Goal: Navigation & Orientation: Find specific page/section

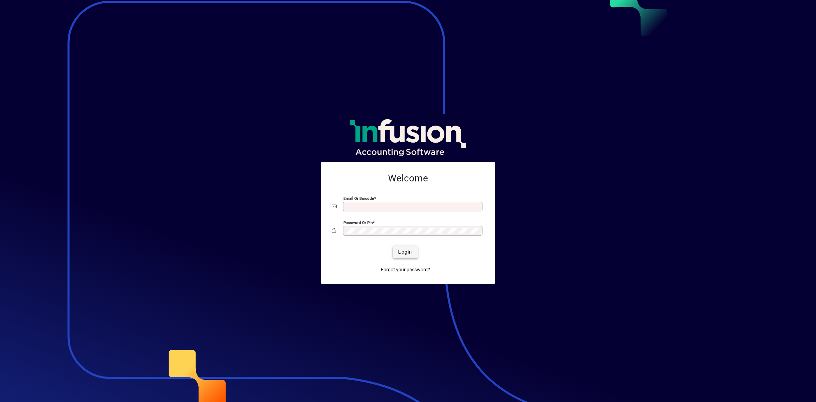
type input "**********"
click at [408, 254] on span "Login" at bounding box center [405, 251] width 14 height 7
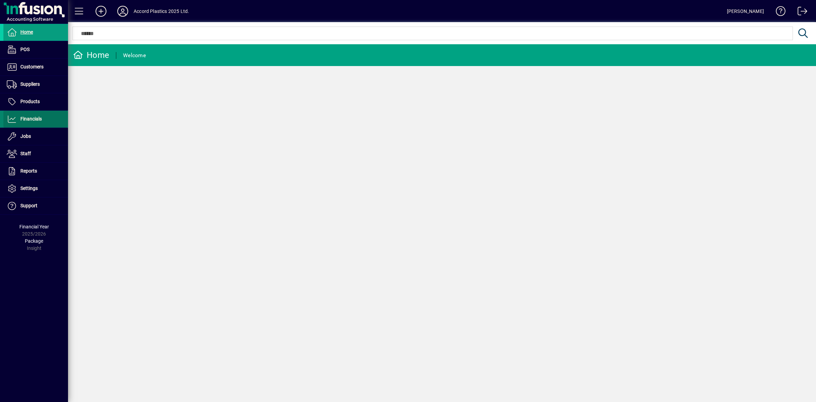
click at [33, 119] on span "Financials" at bounding box center [30, 118] width 21 height 5
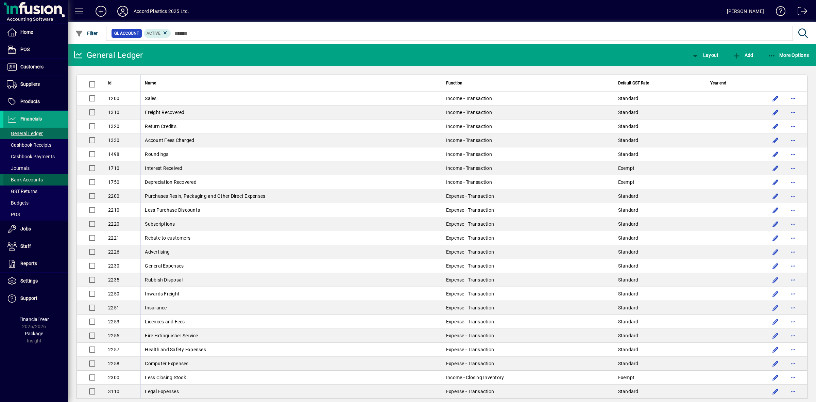
click at [28, 179] on span "Bank Accounts" at bounding box center [25, 179] width 36 height 5
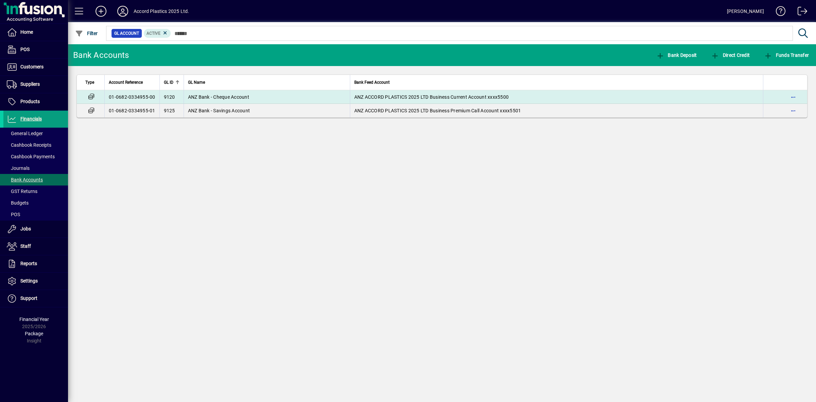
click at [237, 95] on span "ANZ Bank - Cheque Account" at bounding box center [218, 96] width 61 height 5
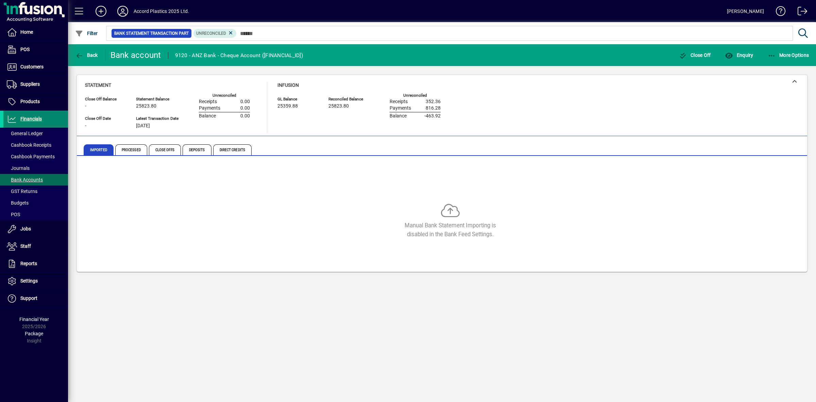
click at [33, 118] on span "Financials" at bounding box center [30, 118] width 21 height 5
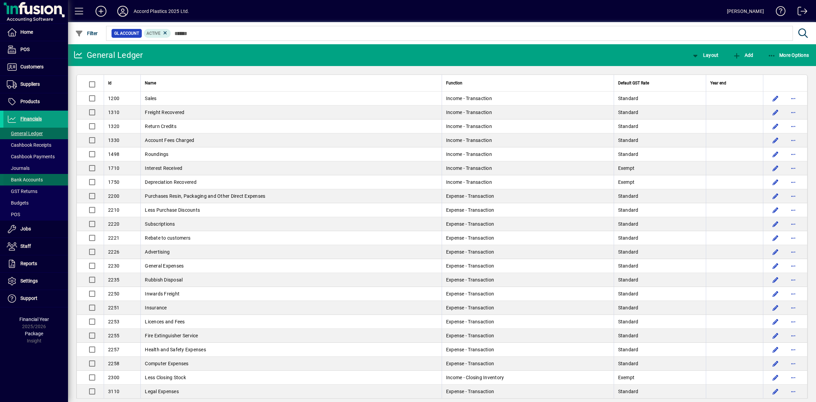
click at [27, 179] on span "Bank Accounts" at bounding box center [25, 179] width 36 height 5
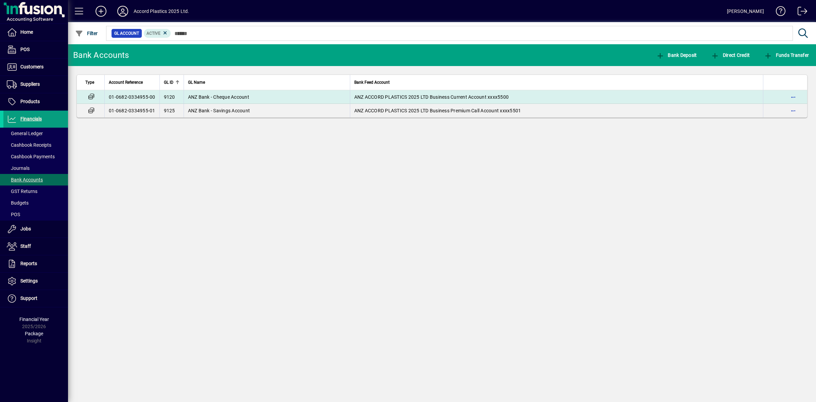
click at [231, 96] on span "ANZ Bank - Cheque Account" at bounding box center [218, 96] width 61 height 5
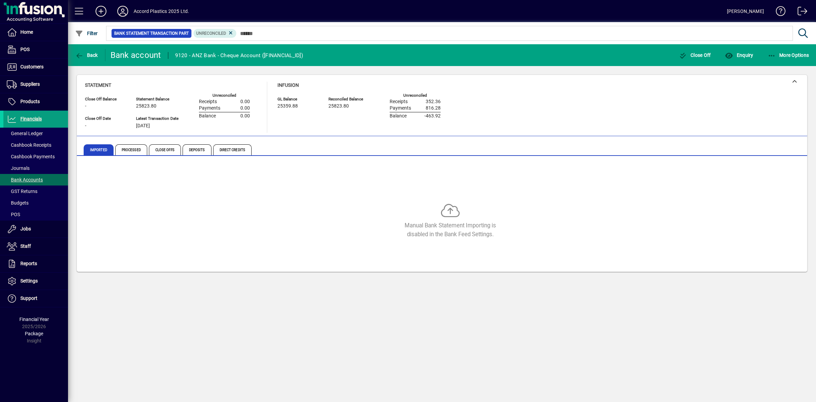
click at [229, 33] on icon at bounding box center [231, 33] width 6 height 6
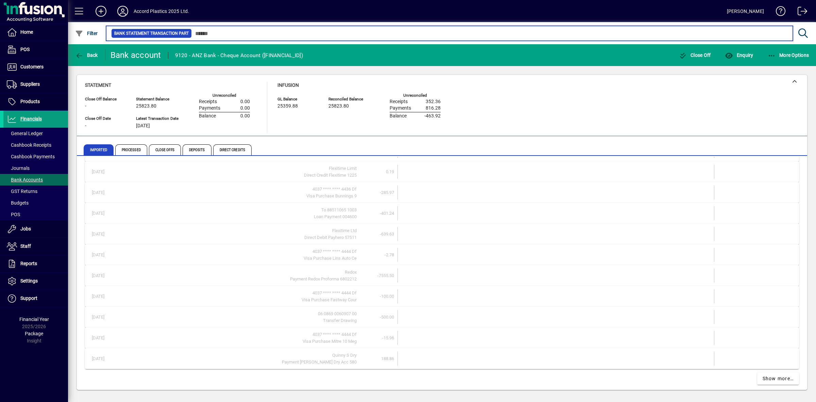
scroll to position [200, 0]
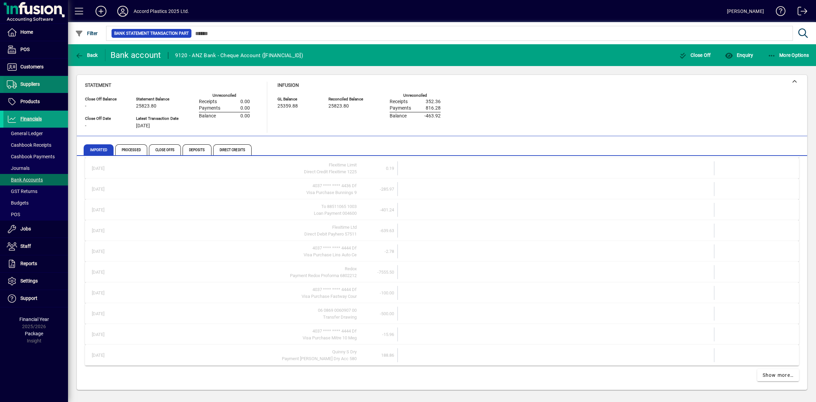
click at [28, 83] on span "Suppliers" at bounding box center [29, 83] width 19 height 5
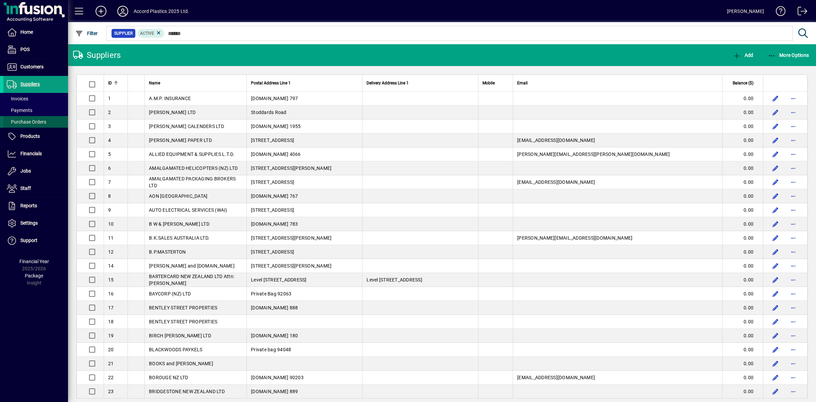
click at [37, 121] on span "Purchase Orders" at bounding box center [26, 121] width 39 height 5
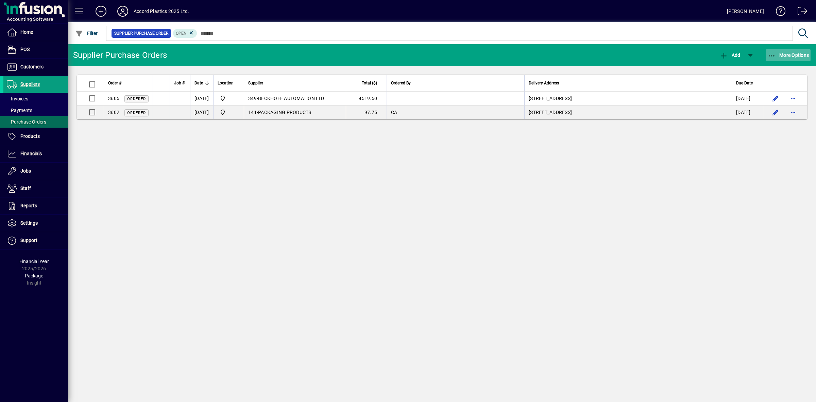
click at [772, 54] on icon "button" at bounding box center [772, 55] width 9 height 7
click at [563, 183] on div at bounding box center [408, 201] width 816 height 402
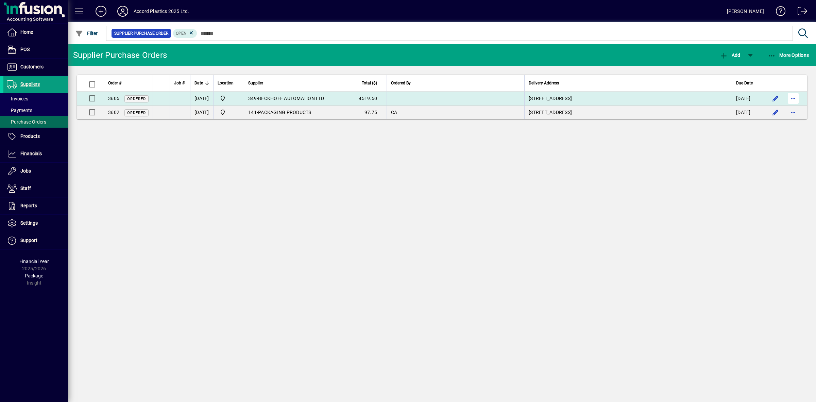
click at [793, 100] on span "button" at bounding box center [793, 98] width 16 height 16
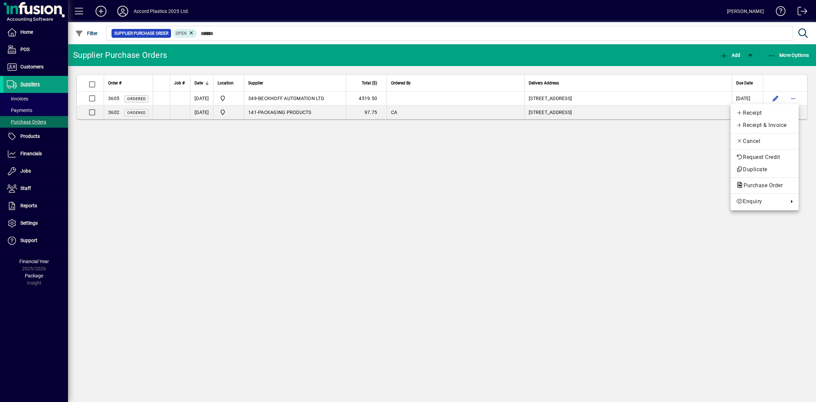
click at [426, 199] on div at bounding box center [408, 201] width 816 height 402
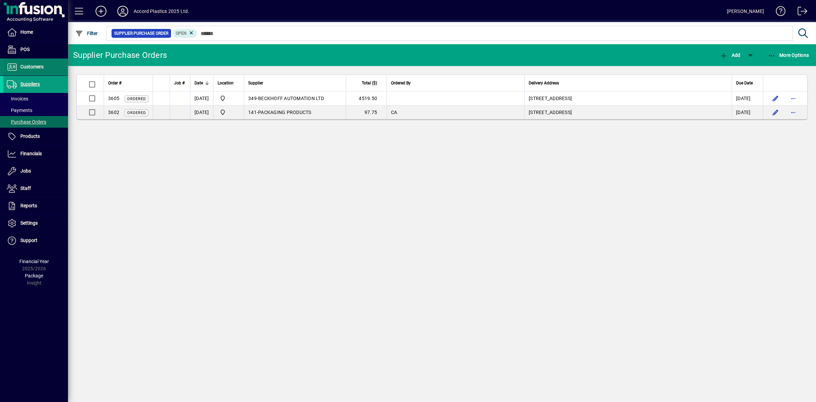
click at [34, 67] on span "Customers" at bounding box center [31, 66] width 23 height 5
